Goal: Obtain resource: Download file/media

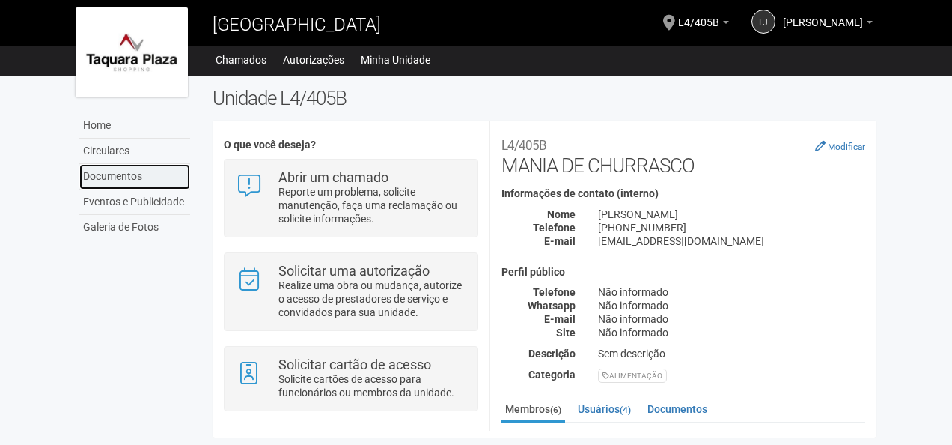
click at [97, 171] on link "Documentos" at bounding box center [134, 176] width 111 height 25
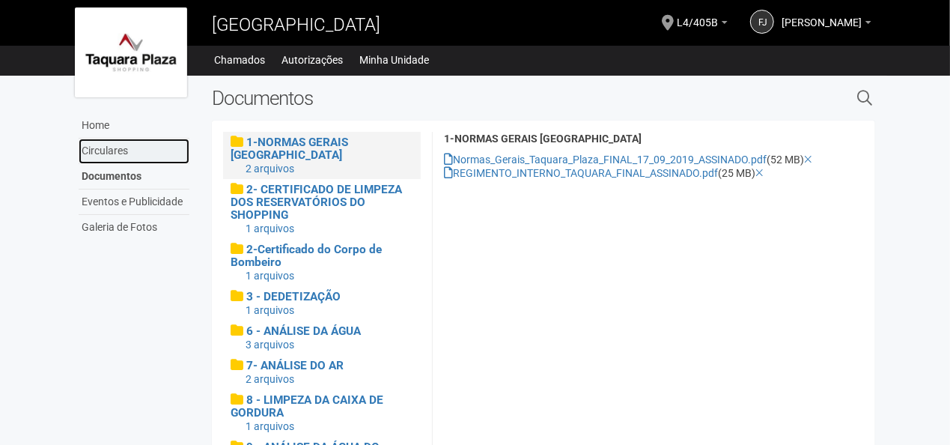
click at [108, 153] on link "Circulares" at bounding box center [134, 150] width 111 height 25
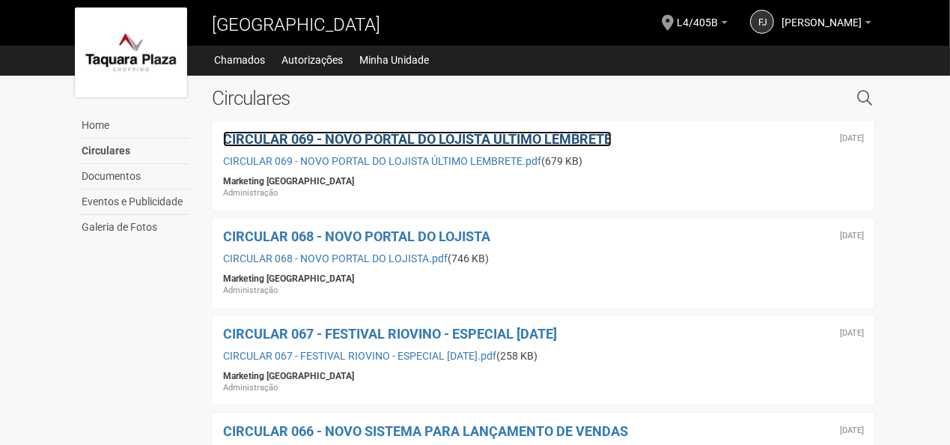
click at [424, 138] on span "CIRCULAR 069 - NOVO PORTAL DO LOJISTA ÚLTIMO LEMBRETE" at bounding box center [417, 139] width 388 height 16
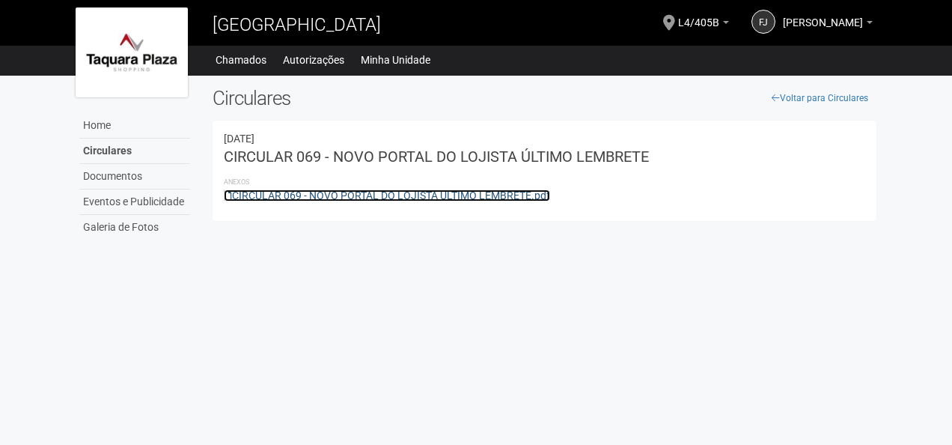
click at [406, 198] on link "CIRCULAR 069 - NOVO PORTAL DO LOJISTA ÚLTIMO LEMBRETE.pdf" at bounding box center [387, 195] width 326 height 12
